Goal: Task Accomplishment & Management: Complete application form

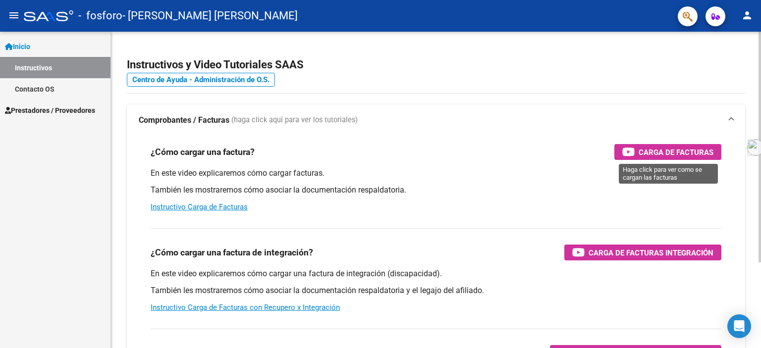
click at [642, 147] on span "Carga de Facturas" at bounding box center [675, 152] width 75 height 12
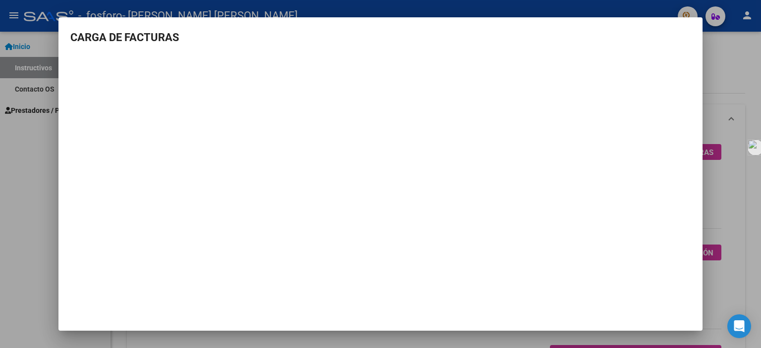
click at [21, 191] on div at bounding box center [380, 174] width 761 height 348
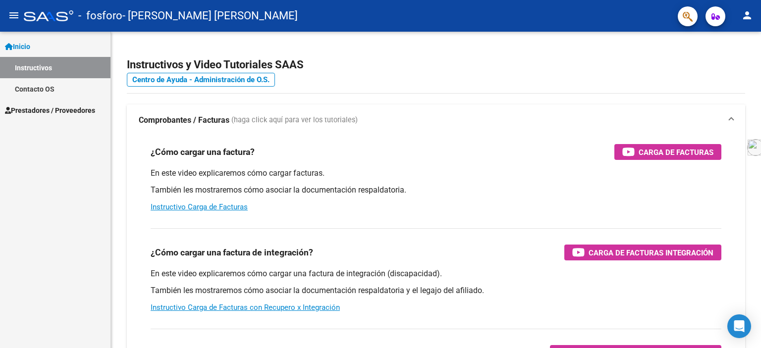
click at [39, 110] on span "Prestadores / Proveedores" at bounding box center [50, 110] width 90 height 11
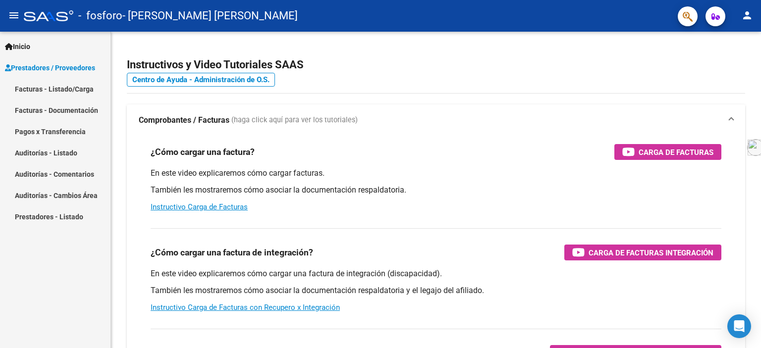
click at [77, 90] on link "Facturas - Listado/Carga" at bounding box center [55, 88] width 110 height 21
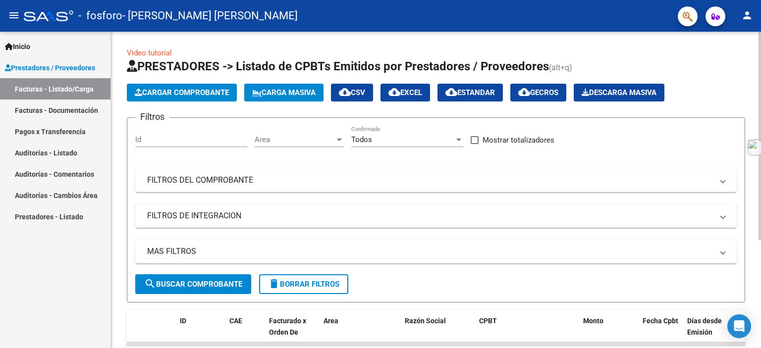
click at [191, 89] on span "Cargar Comprobante" at bounding box center [182, 92] width 94 height 9
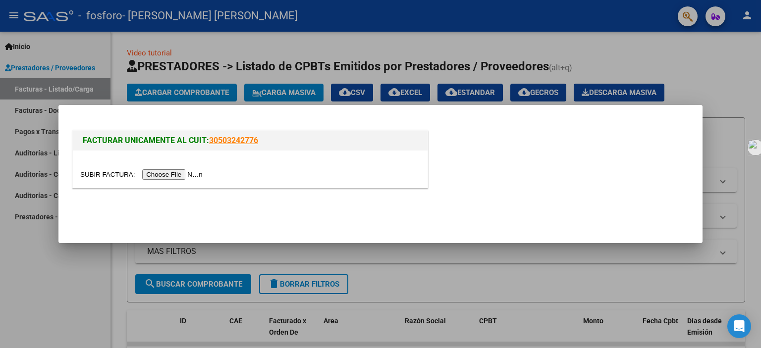
click at [200, 172] on input "file" at bounding box center [142, 174] width 125 height 10
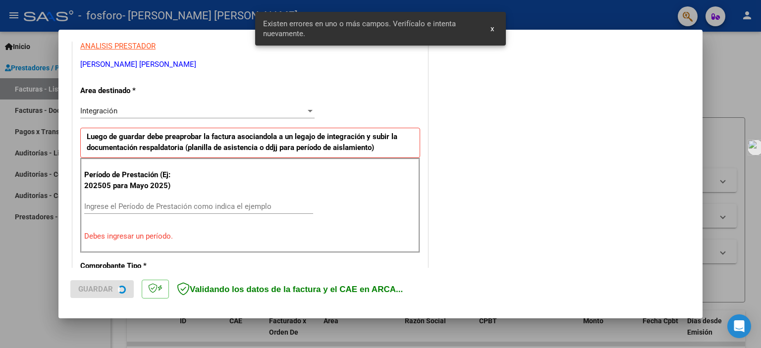
scroll to position [231, 0]
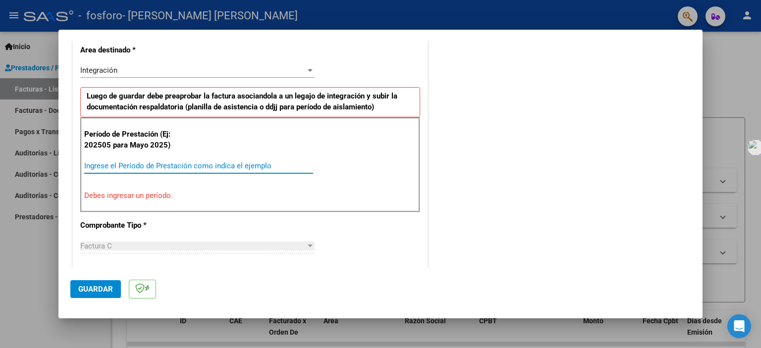
click at [212, 161] on input "Ingrese el Período de Prestación como indica el ejemplo" at bounding box center [198, 165] width 229 height 9
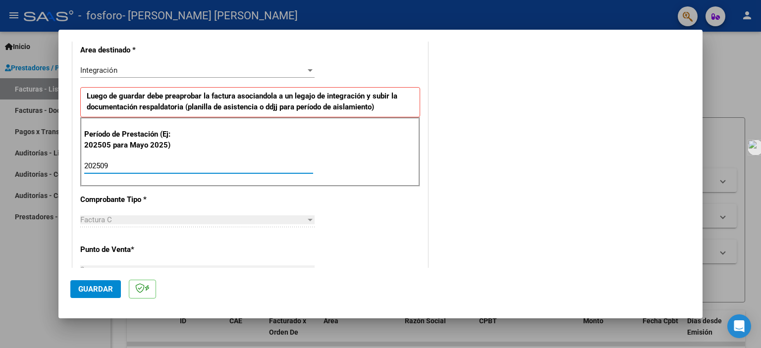
type input "202509"
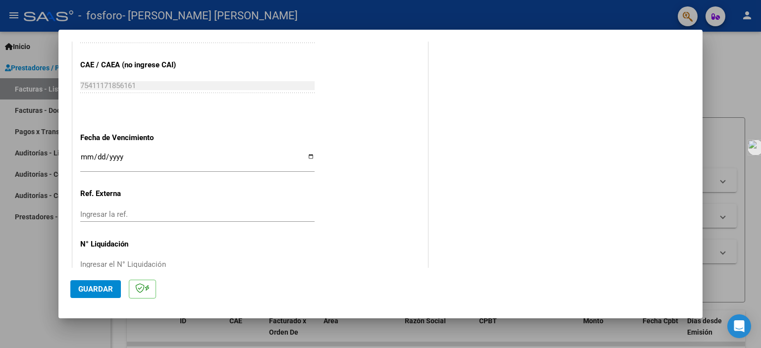
scroll to position [638, 0]
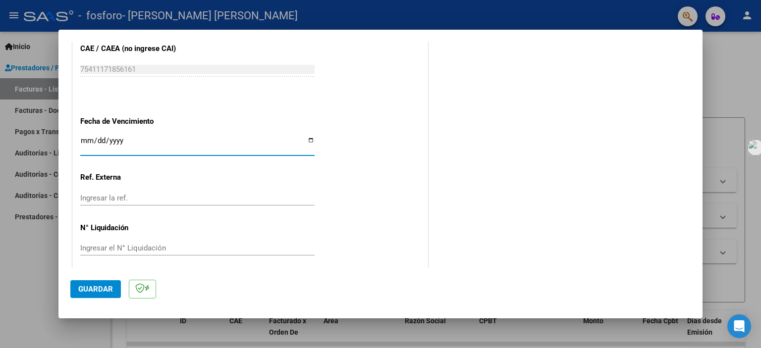
click at [307, 141] on input "Ingresar la fecha" at bounding box center [197, 145] width 234 height 16
type input "[DATE]"
click at [105, 287] on span "Guardar" at bounding box center [95, 289] width 35 height 9
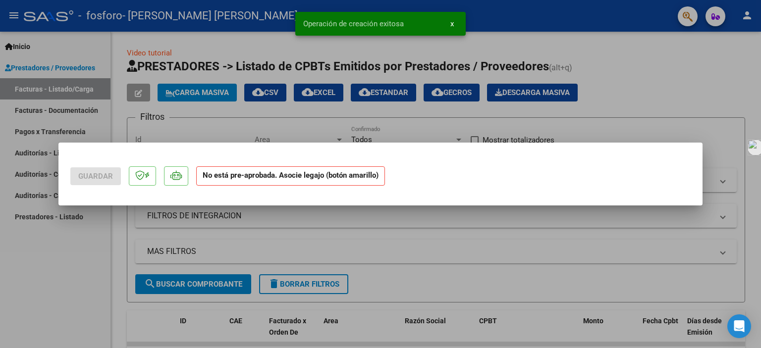
scroll to position [0, 0]
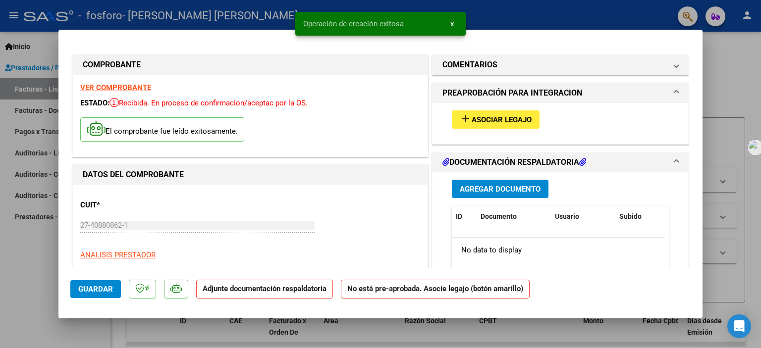
click at [491, 121] on span "Asociar Legajo" at bounding box center [501, 119] width 60 height 9
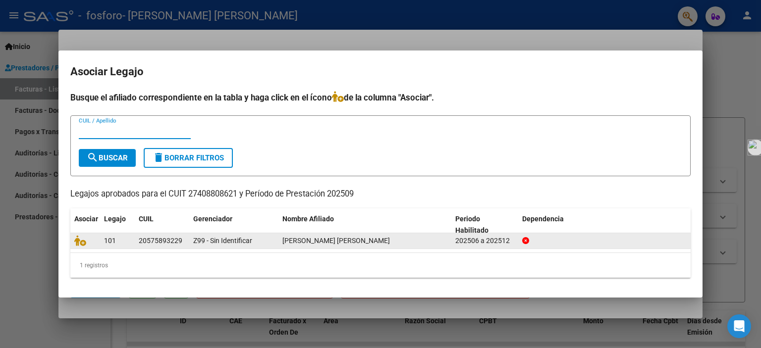
click at [207, 245] on div "Z99 - Sin Identificar" at bounding box center [233, 240] width 81 height 11
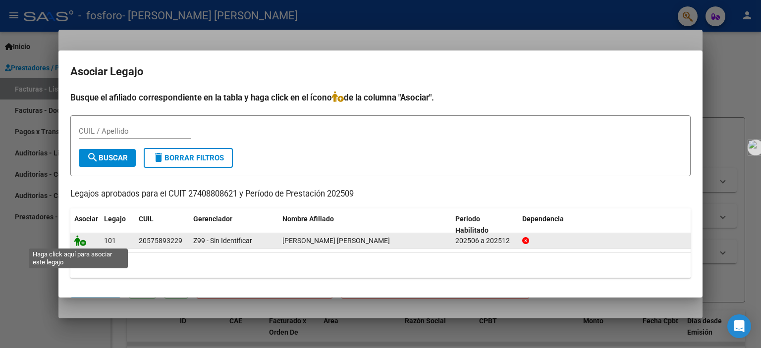
click at [79, 241] on icon at bounding box center [80, 240] width 12 height 11
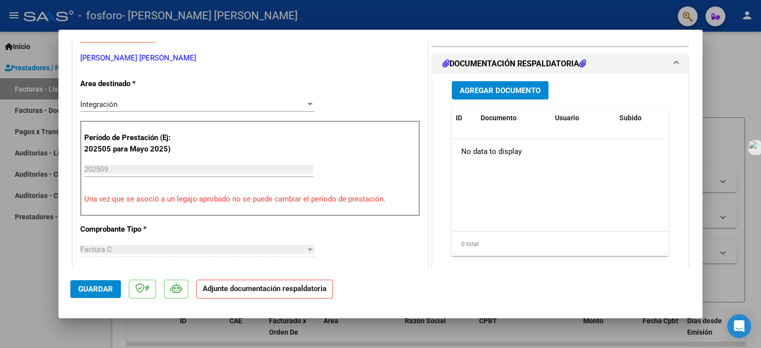
scroll to position [223, 0]
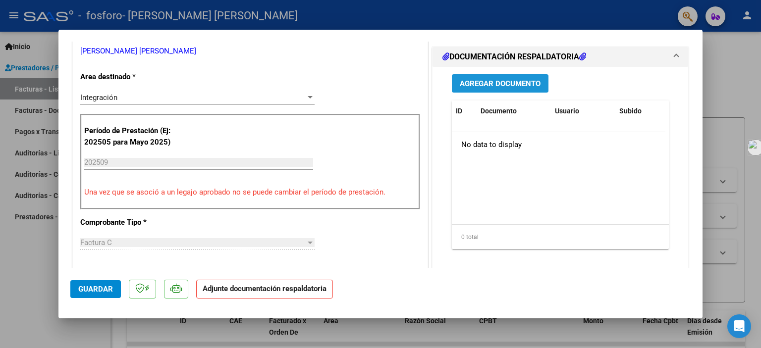
click at [483, 86] on span "Agregar Documento" at bounding box center [499, 83] width 81 height 9
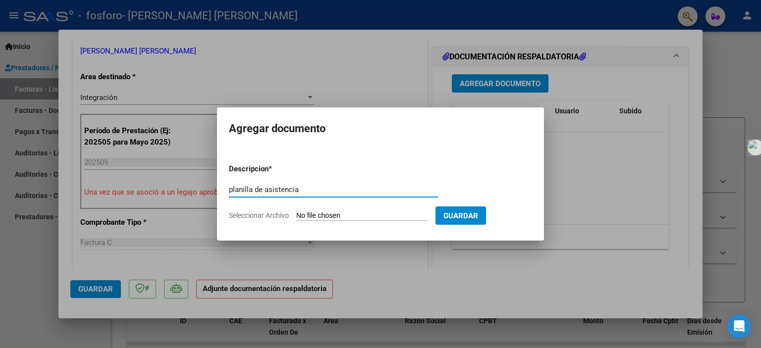
type input "planilla de asistencia"
click at [368, 212] on input "Seleccionar Archivo" at bounding box center [361, 215] width 131 height 9
click at [373, 208] on form "Descripcion * planilla de asistencia Escriba aquí una descripcion Seleccionar A…" at bounding box center [380, 192] width 303 height 72
click at [326, 212] on input "Seleccionar Archivo" at bounding box center [361, 215] width 131 height 9
type input "C:\fakepath\septiembre [PERSON_NAME]pdf"
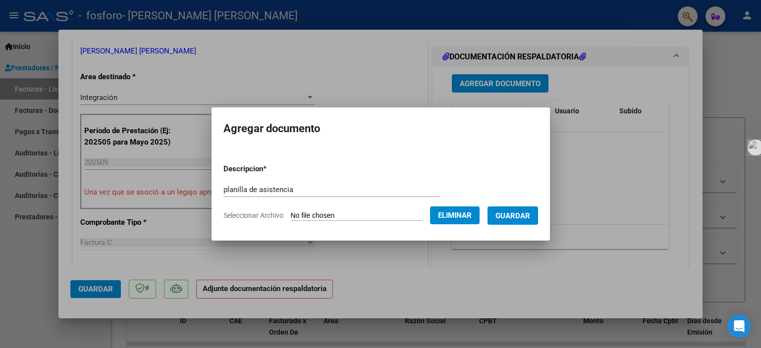
click at [527, 212] on span "Guardar" at bounding box center [512, 215] width 35 height 9
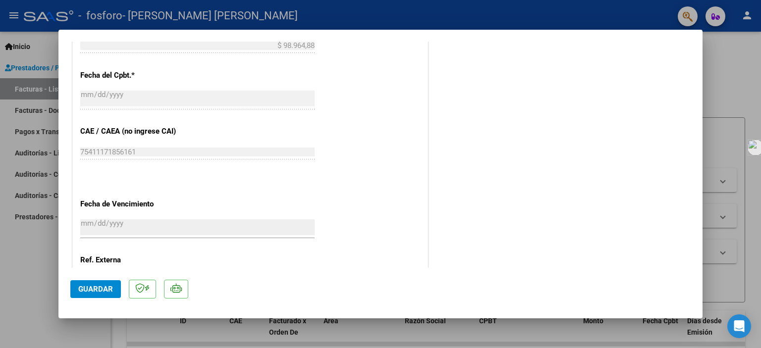
scroll to position [659, 0]
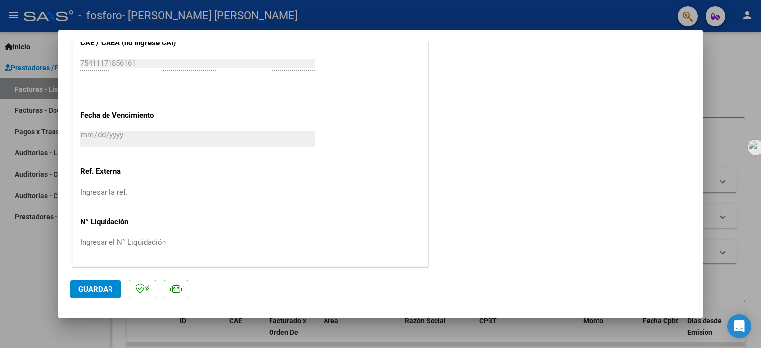
click at [111, 288] on span "Guardar" at bounding box center [95, 289] width 35 height 9
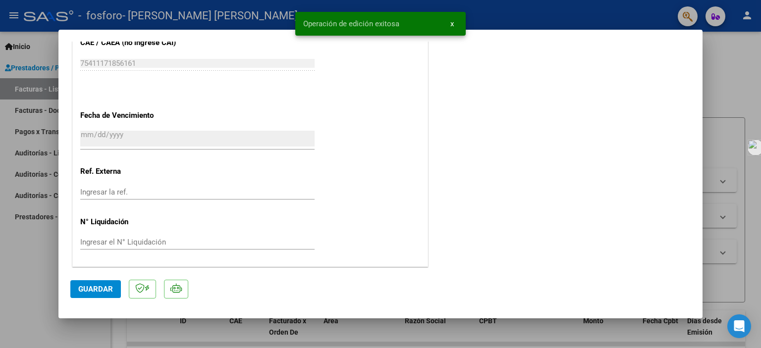
click at [714, 172] on div at bounding box center [380, 174] width 761 height 348
type input "$ 0,00"
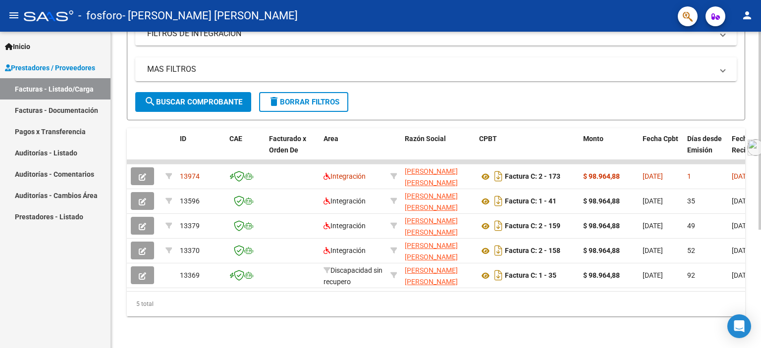
scroll to position [184, 0]
click at [755, 312] on div "Video tutorial PRESTADORES -> Listado de CPBTs Emitidos por Prestadores / Prove…" at bounding box center [437, 98] width 652 height 499
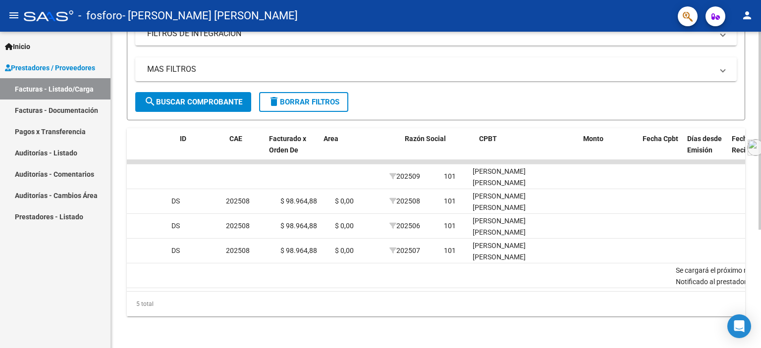
scroll to position [0, 0]
